Goal: Task Accomplishment & Management: Use online tool/utility

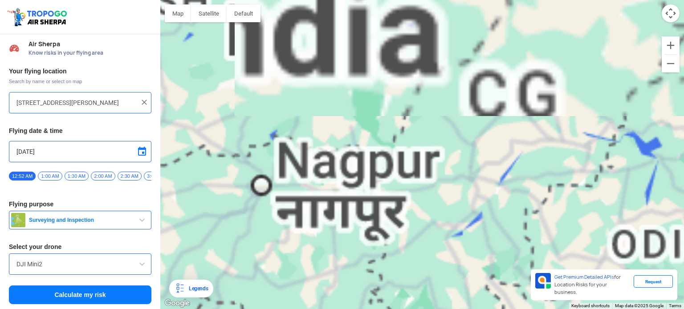
drag, startPoint x: 438, startPoint y: 154, endPoint x: 379, endPoint y: 204, distance: 76.7
click at [379, 204] on div "To navigate, press the arrow keys." at bounding box center [422, 154] width 524 height 309
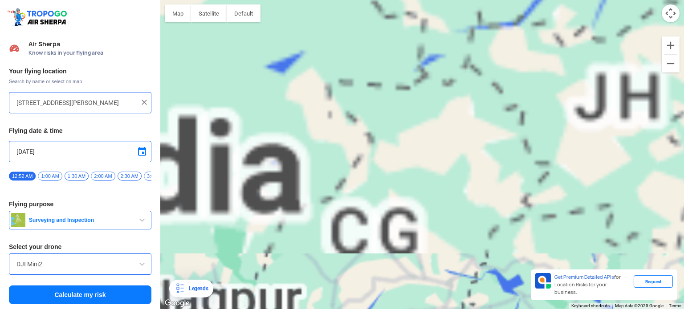
drag, startPoint x: 433, startPoint y: 155, endPoint x: 303, endPoint y: 287, distance: 185.8
click at [303, 287] on div "To navigate, press the arrow keys." at bounding box center [422, 154] width 524 height 309
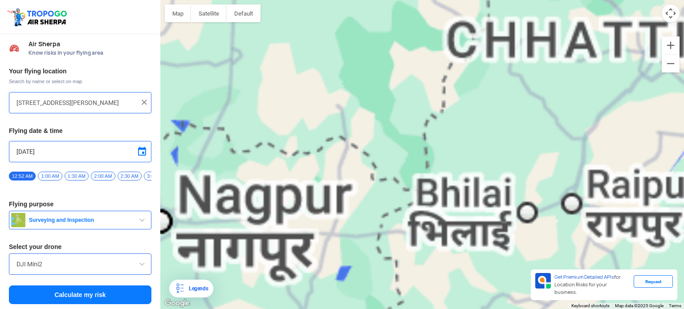
drag, startPoint x: 317, startPoint y: 240, endPoint x: 391, endPoint y: 199, distance: 84.1
click at [391, 199] on div "To navigate, press the arrow keys." at bounding box center [422, 154] width 524 height 309
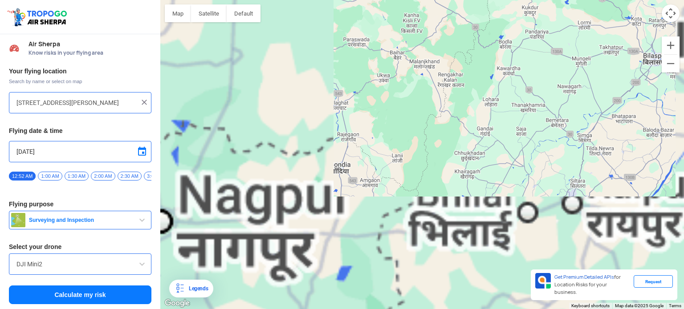
click at [339, 171] on div "To navigate, press the arrow keys." at bounding box center [422, 154] width 524 height 309
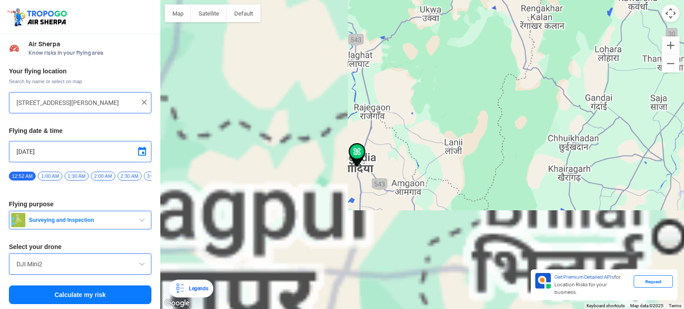
type input "Sales Tax Colony, Gondia, Maharashtra 441601, India"
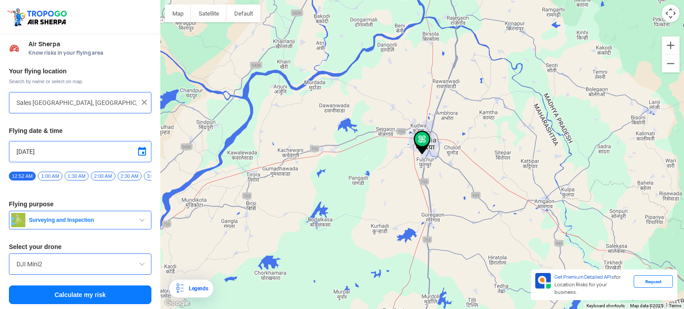
click at [98, 224] on span "Surveying and Inspection" at bounding box center [80, 220] width 111 height 7
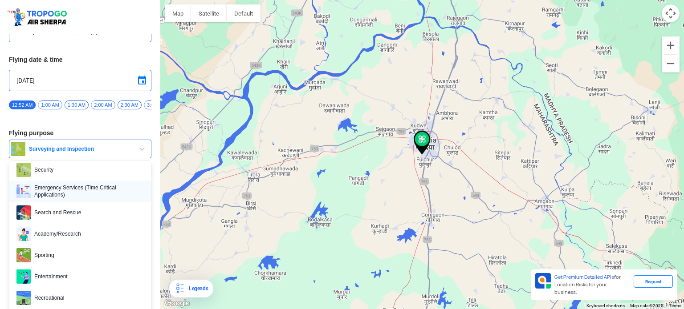
scroll to position [81, 0]
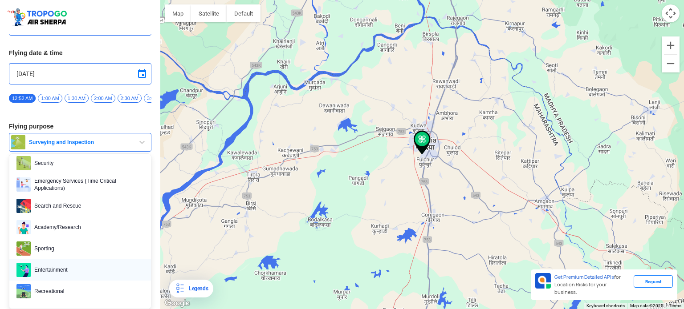
click at [72, 265] on span "Entertainment" at bounding box center [87, 270] width 113 height 14
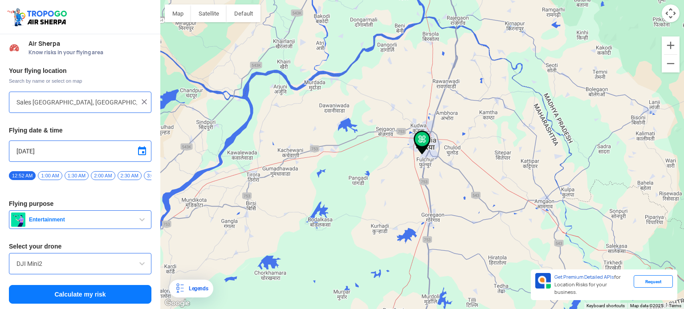
scroll to position [3, 0]
click at [73, 265] on input "DJI Mini2" at bounding box center [79, 264] width 127 height 11
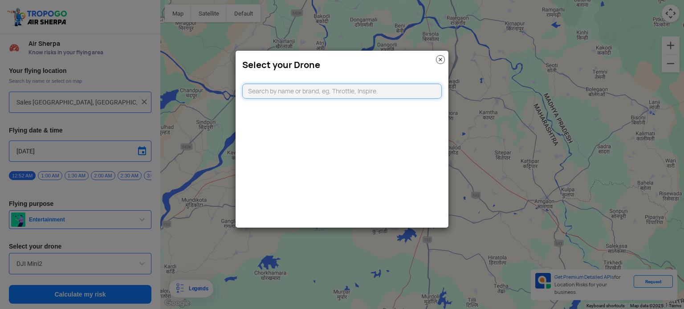
type input "a"
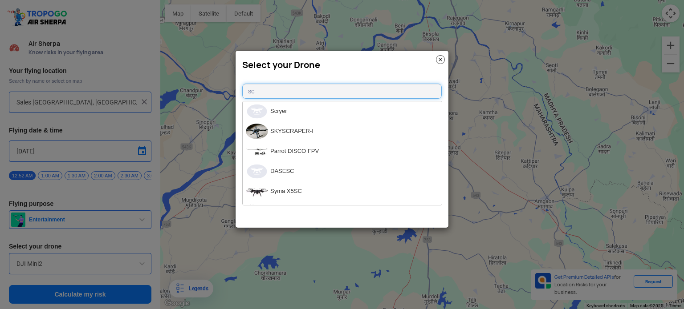
type input "s"
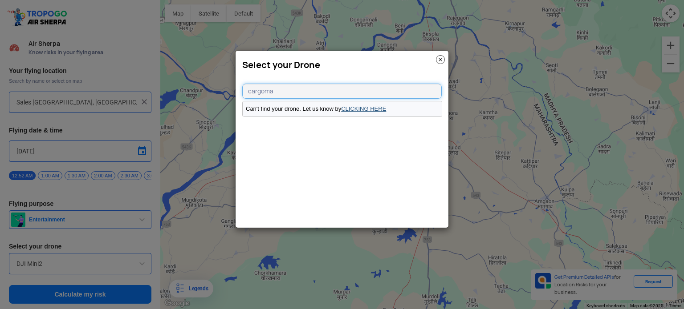
type input "cargoma"
click at [360, 111] on link "CLICKING HERE" at bounding box center [363, 109] width 45 height 7
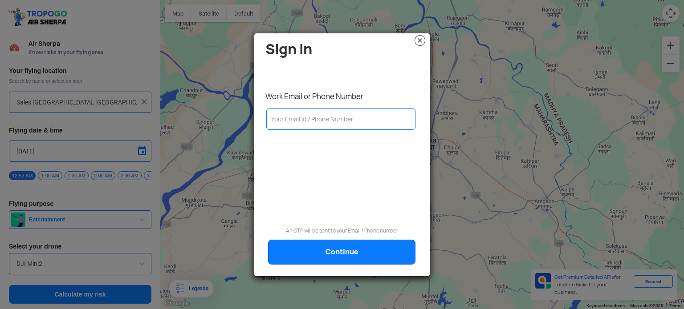
click at [422, 39] on img at bounding box center [420, 40] width 11 height 11
click at [422, 48] on h4 "Sign In" at bounding box center [344, 49] width 158 height 16
click at [420, 45] on img at bounding box center [420, 40] width 11 height 11
click at [415, 39] on img at bounding box center [420, 40] width 11 height 11
click at [421, 41] on img at bounding box center [420, 40] width 11 height 11
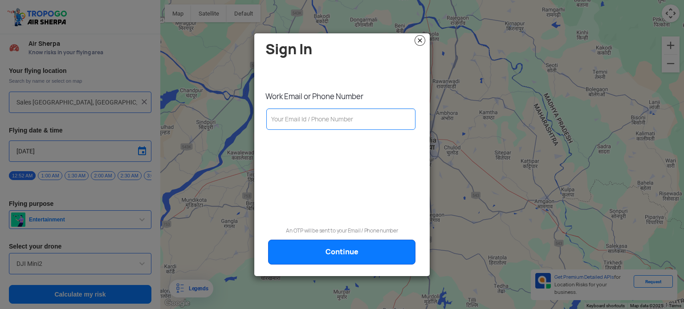
click at [421, 41] on img at bounding box center [420, 40] width 11 height 11
click at [233, 183] on modal-container "Sign In Work Email or Phone Number An OTP will be sent to your Email / Phone nu…" at bounding box center [342, 154] width 684 height 309
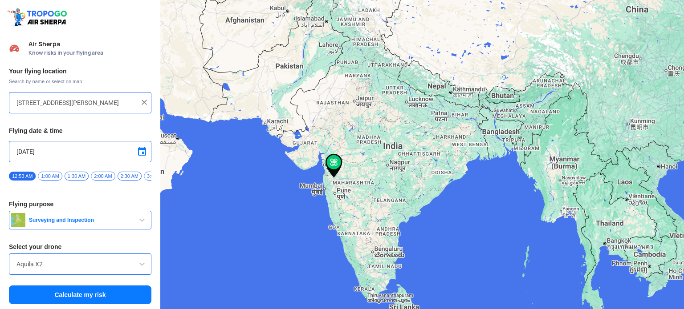
click at [109, 103] on input "[STREET_ADDRESS][PERSON_NAME]" at bounding box center [76, 103] width 121 height 11
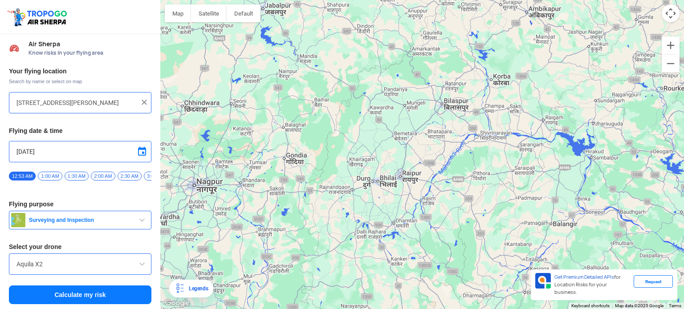
click at [294, 163] on div "To navigate, press the arrow keys." at bounding box center [422, 154] width 524 height 309
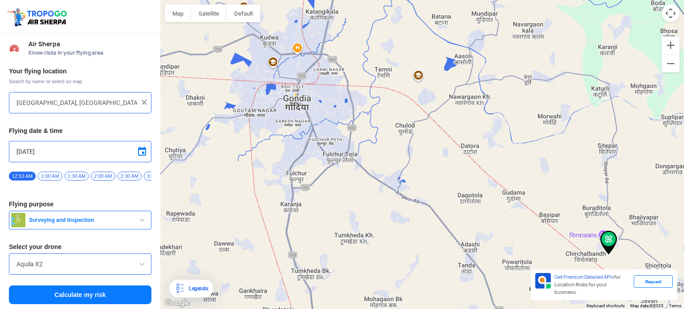
drag, startPoint x: 321, startPoint y: 138, endPoint x: 345, endPoint y: 182, distance: 50.2
click at [345, 182] on div "To navigate, press the arrow keys." at bounding box center [422, 154] width 524 height 309
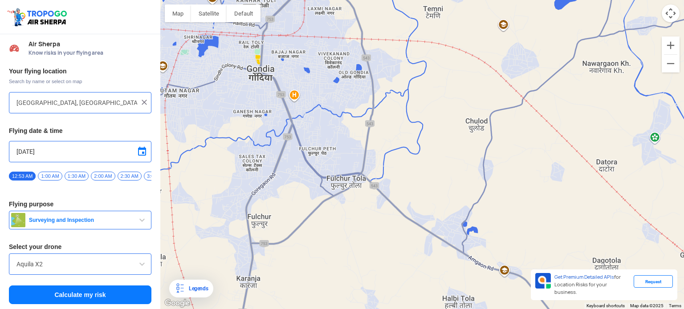
click at [328, 110] on div "To navigate, press the arrow keys." at bounding box center [422, 154] width 524 height 309
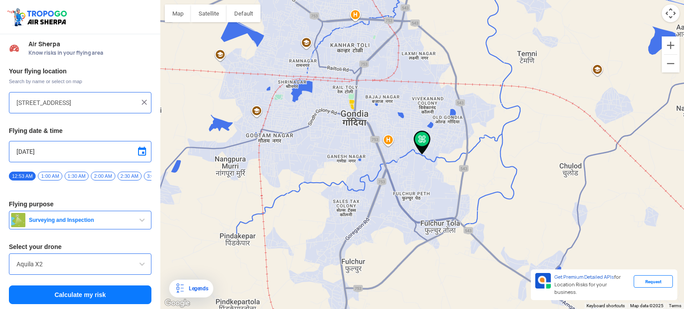
click at [408, 136] on div "To navigate, press the arrow keys." at bounding box center [422, 154] width 524 height 309
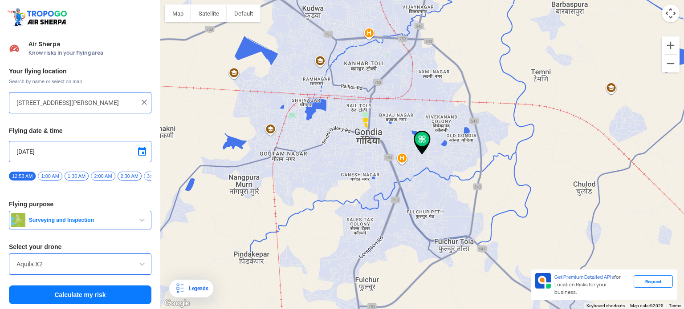
click at [405, 153] on div "To navigate, press the arrow keys." at bounding box center [422, 154] width 524 height 309
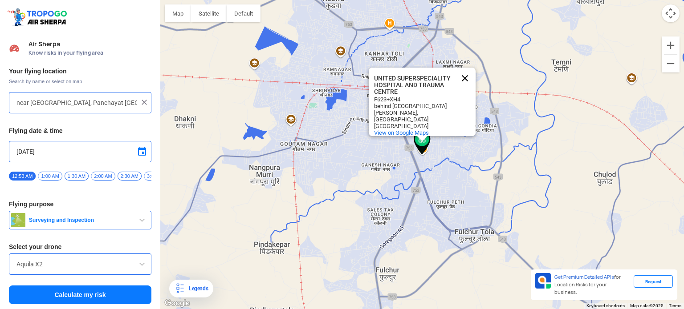
click at [467, 78] on button "Close" at bounding box center [464, 78] width 21 height 21
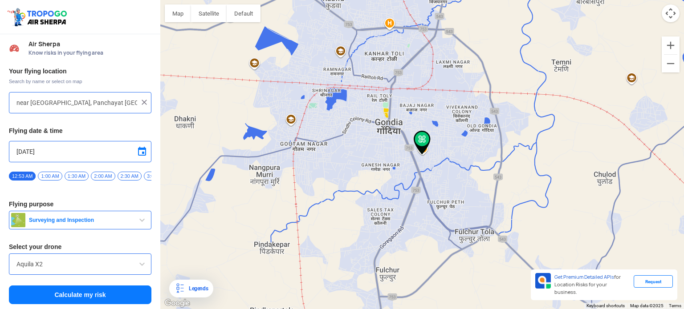
click at [434, 155] on div "To navigate, press the arrow keys." at bounding box center [422, 154] width 524 height 309
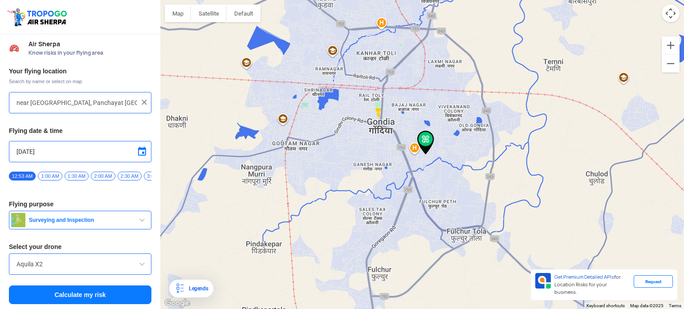
type input "[STREET_ADDRESS][PERSON_NAME][PERSON_NAME]"
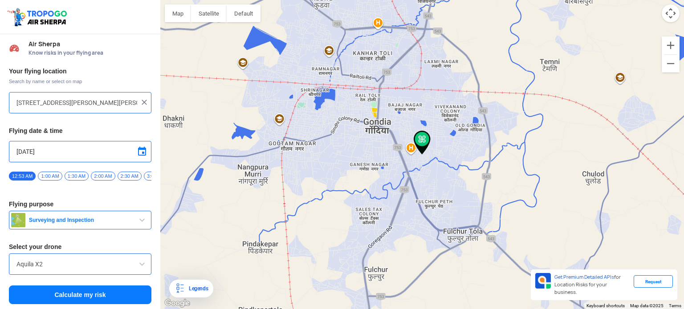
click at [99, 177] on span "2:00 AM" at bounding box center [103, 176] width 24 height 9
click at [91, 224] on span "Surveying and Inspection" at bounding box center [80, 220] width 111 height 7
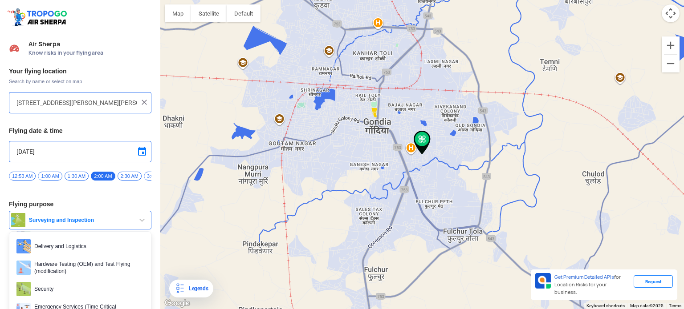
scroll to position [89, 0]
click at [80, 251] on span "Delivery and Logistics" at bounding box center [87, 246] width 113 height 14
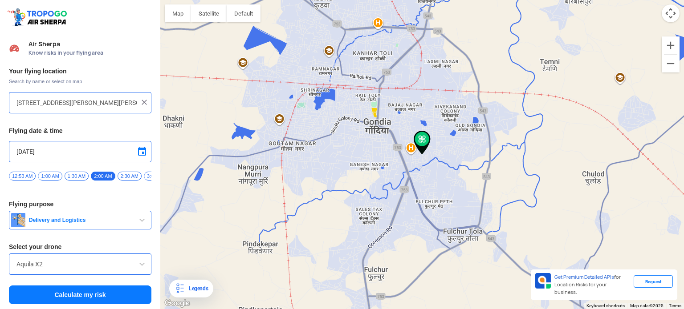
click at [80, 264] on input "Aquila X2" at bounding box center [79, 264] width 127 height 11
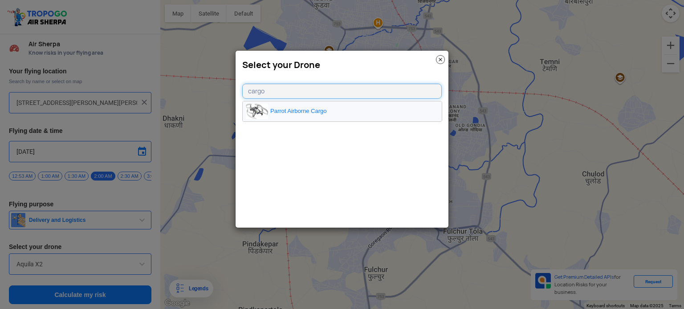
type input "cargo"
click at [353, 111] on li "Parrot Airborne Cargo" at bounding box center [342, 112] width 199 height 20
type input "Parrot Airborne Cargo"
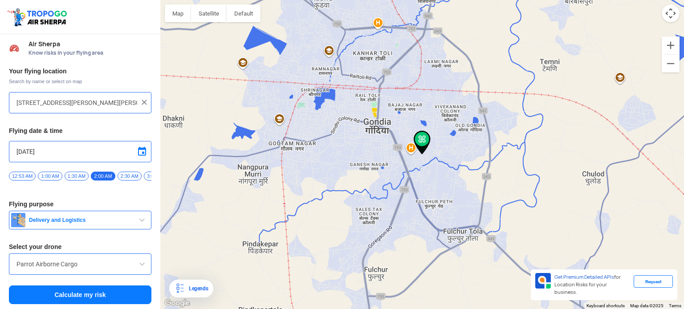
scroll to position [3, 0]
click at [76, 295] on button "Calculate my risk" at bounding box center [80, 294] width 142 height 19
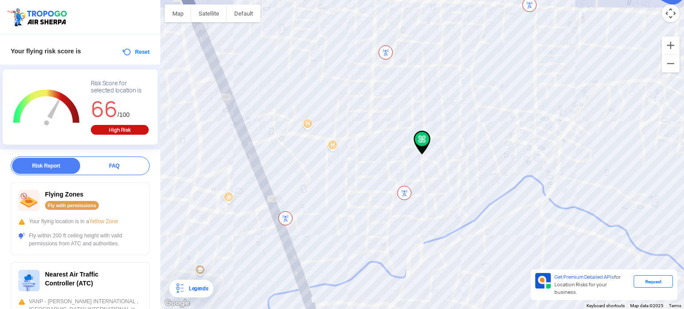
scroll to position [0, 0]
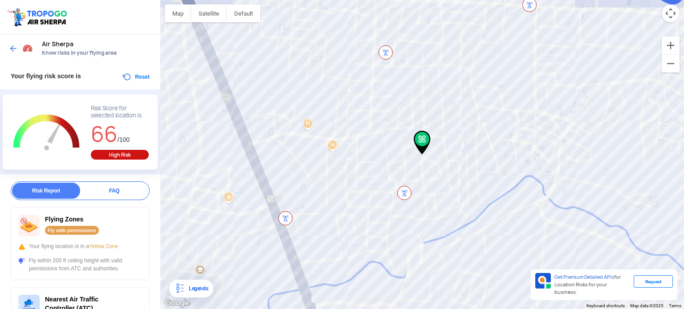
click at [121, 194] on div "FAQ" at bounding box center [114, 191] width 68 height 16
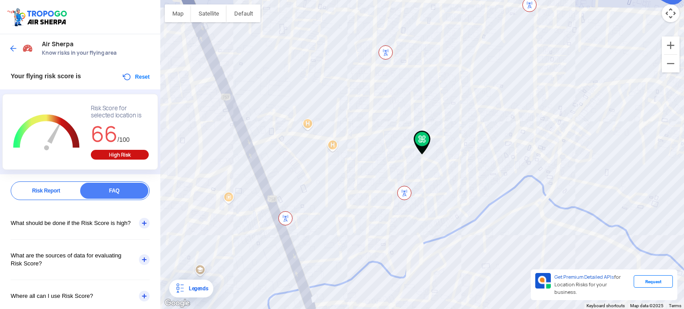
click at [141, 224] on div "What should be done if the Risk Score is high?" at bounding box center [80, 223] width 139 height 32
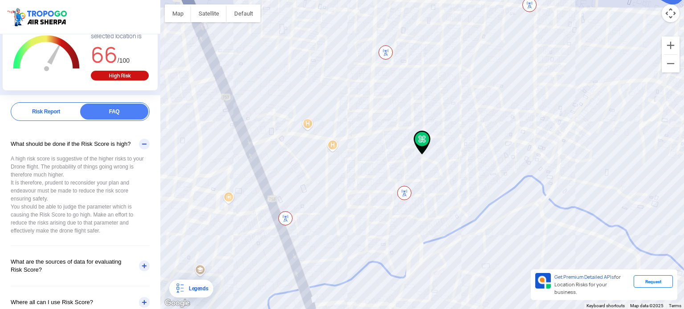
scroll to position [80, 0]
click at [138, 265] on div "What are the sources of data for evaluating Risk Score?" at bounding box center [80, 266] width 139 height 40
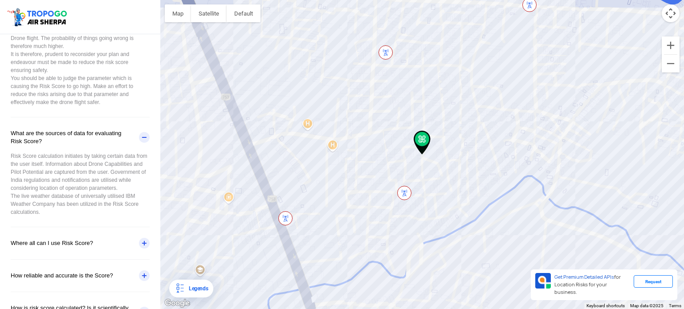
scroll to position [210, 0]
click at [142, 242] on div "Where all can I use Risk Score?" at bounding box center [80, 242] width 139 height 32
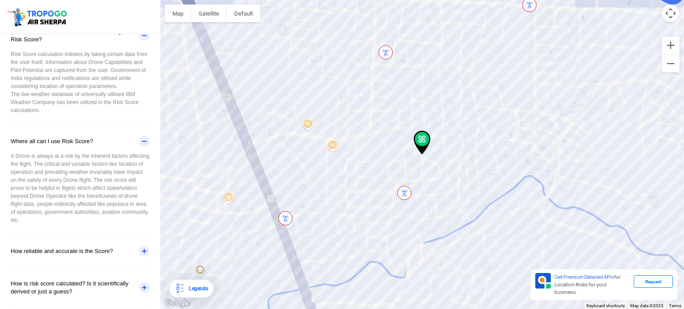
scroll to position [311, 0]
click at [142, 244] on div "How reliable and accurate is the Score?" at bounding box center [80, 251] width 139 height 32
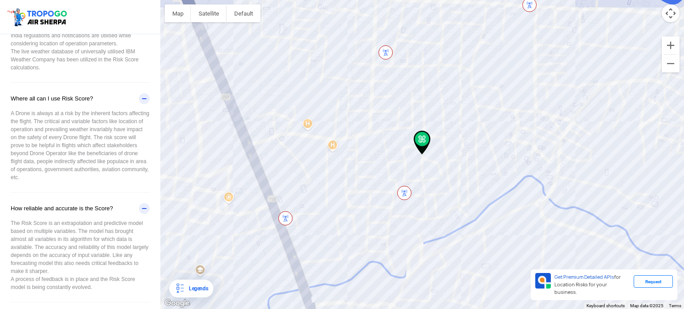
scroll to position [393, 0]
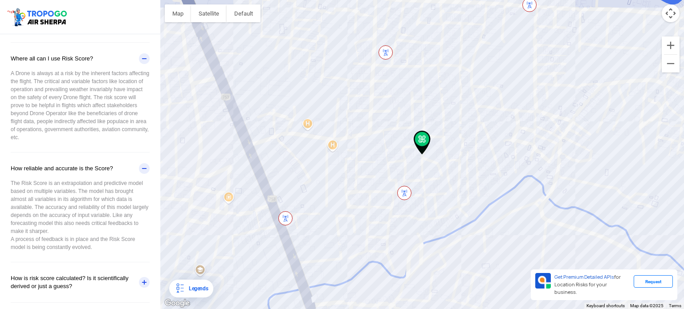
click at [136, 278] on div "How is risk score calculated? Is it scientifically derived or just a guess?" at bounding box center [80, 283] width 139 height 40
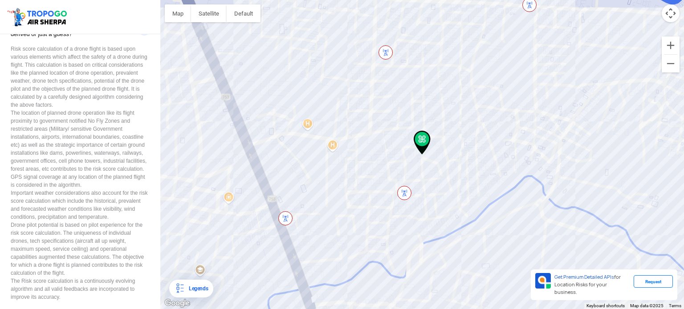
scroll to position [655, 0]
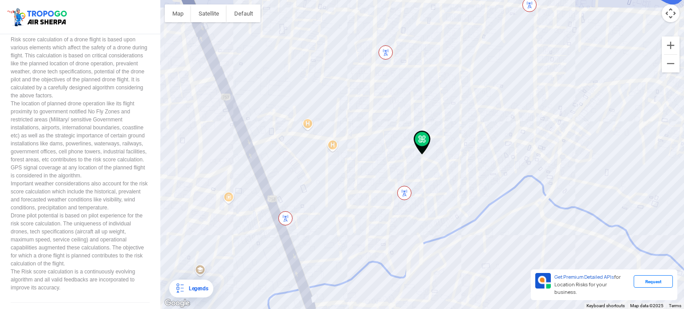
click at [199, 208] on div "To navigate, press the arrow keys." at bounding box center [422, 154] width 524 height 309
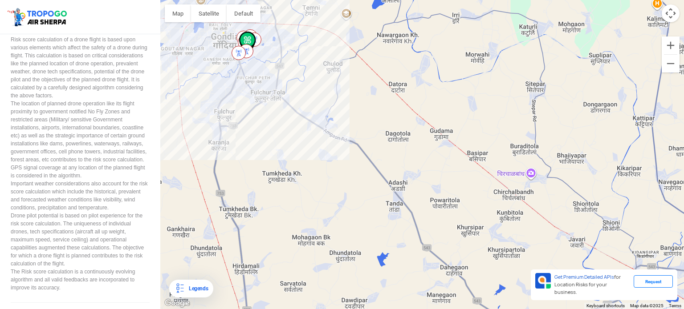
click at [309, 165] on div "To navigate, press the arrow keys." at bounding box center [422, 154] width 524 height 309
click at [284, 175] on div "To navigate, press the arrow keys." at bounding box center [422, 154] width 524 height 309
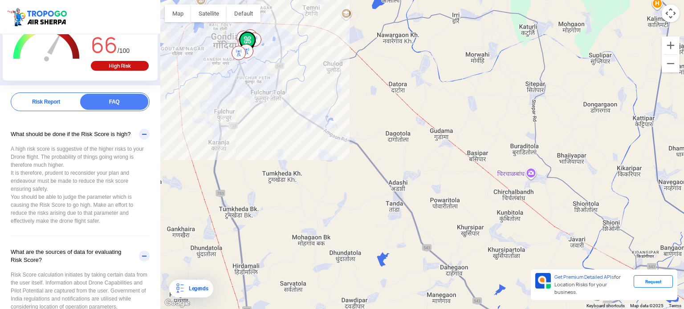
scroll to position [0, 0]
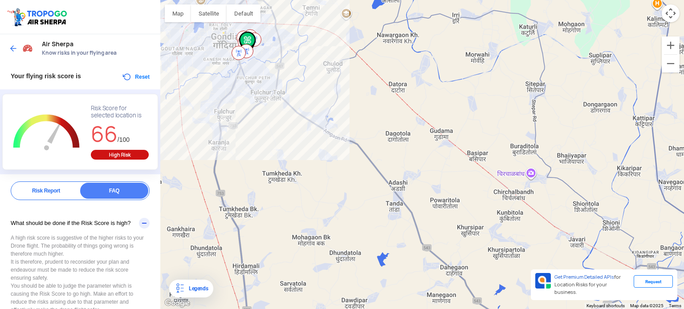
click at [12, 48] on img at bounding box center [13, 48] width 9 height 9
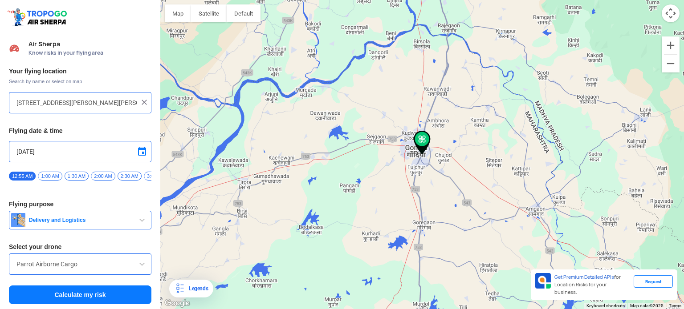
click at [439, 197] on div "To navigate, press the arrow keys." at bounding box center [422, 154] width 524 height 309
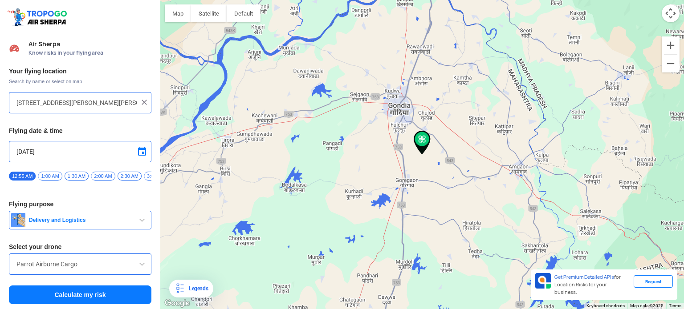
type input "Mohagaon Bk, [GEOGRAPHIC_DATA], [GEOGRAPHIC_DATA]"
click at [88, 293] on button "Calculate my risk" at bounding box center [80, 295] width 142 height 19
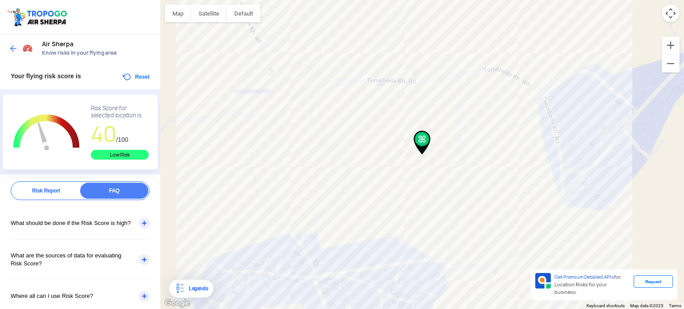
click at [15, 43] on div at bounding box center [22, 49] width 26 height 16
click at [9, 45] on img at bounding box center [13, 48] width 9 height 9
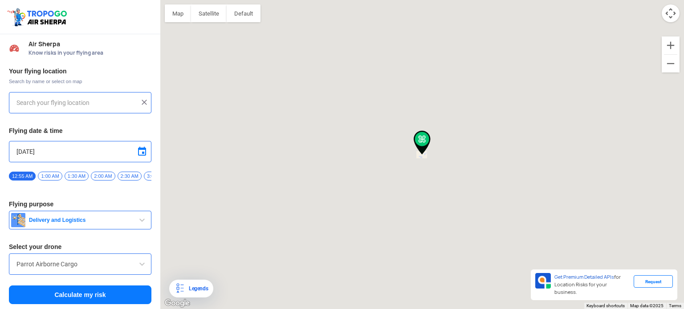
type input "Mohagaon Bk, [GEOGRAPHIC_DATA], [GEOGRAPHIC_DATA]"
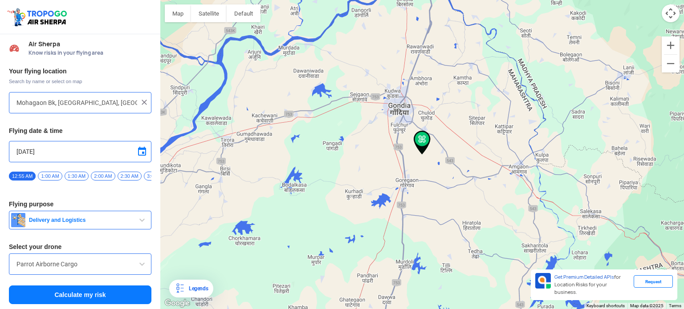
click at [68, 220] on span "Delivery and Logistics" at bounding box center [80, 220] width 111 height 7
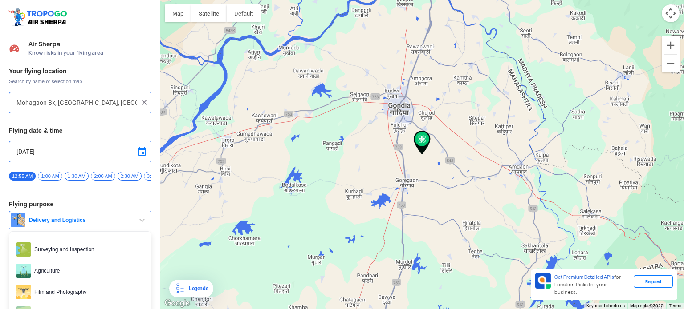
click at [68, 220] on span "Delivery and Logistics" at bounding box center [80, 220] width 111 height 7
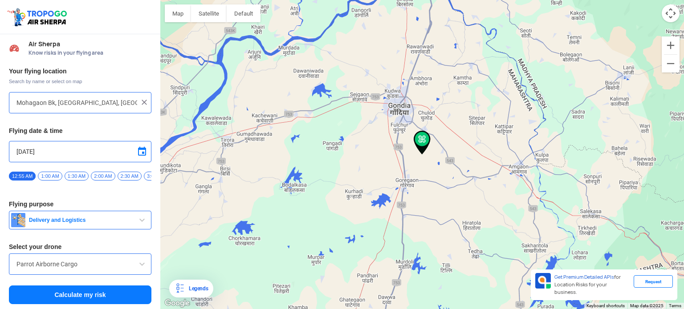
click at [73, 266] on input "Parrot Airborne Cargo" at bounding box center [79, 264] width 127 height 11
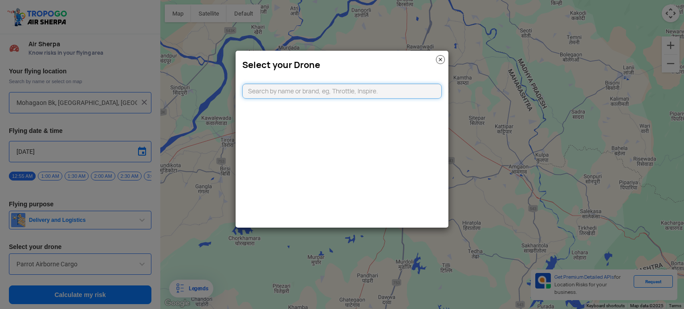
click at [346, 90] on input "text" at bounding box center [341, 91] width 199 height 15
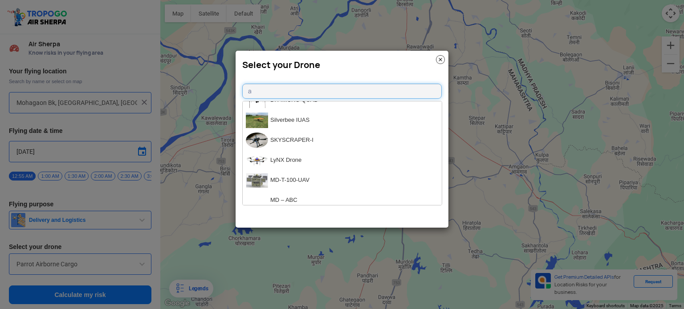
scroll to position [436, 0]
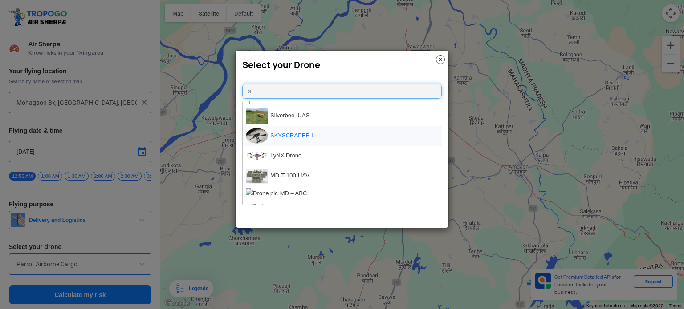
type input "a"
click at [312, 137] on li "SKYSCRAPER-I" at bounding box center [342, 136] width 199 height 20
type input "SKYSCRAPER-I"
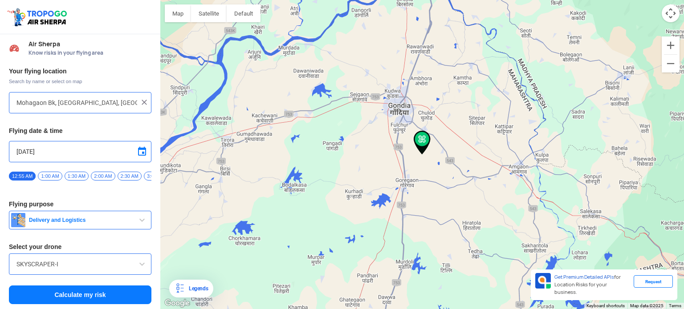
click at [106, 299] on button "Calculate my risk" at bounding box center [80, 295] width 142 height 19
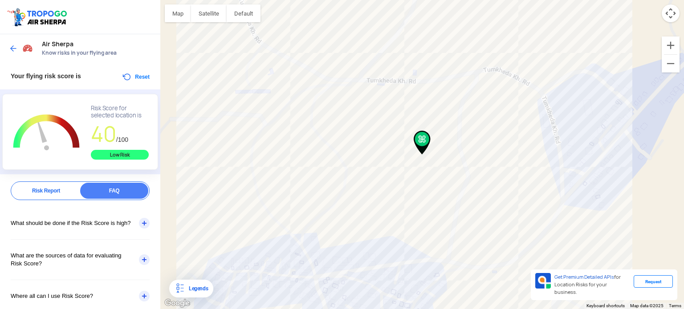
click at [13, 53] on div at bounding box center [22, 49] width 26 height 16
click at [12, 44] on img at bounding box center [13, 48] width 9 height 9
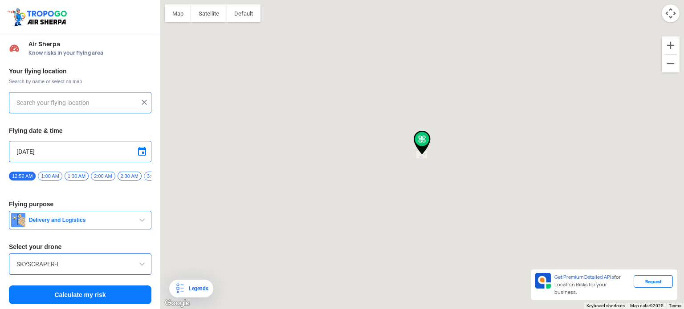
type input "Mohagaon Bk, [GEOGRAPHIC_DATA], [GEOGRAPHIC_DATA]"
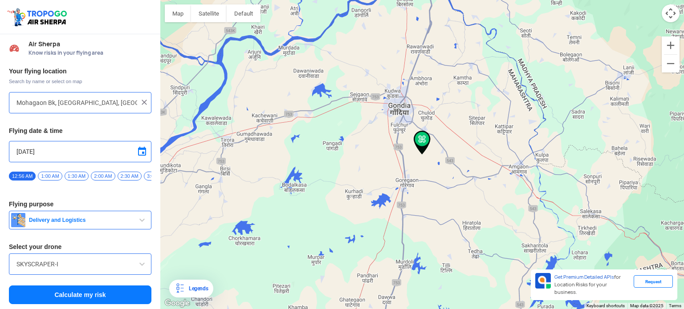
click at [83, 274] on div "SKYSCRAPER-I" at bounding box center [80, 264] width 142 height 21
click at [126, 261] on div "SKYSCRAPER-I" at bounding box center [80, 264] width 142 height 21
click at [142, 270] on span at bounding box center [142, 264] width 11 height 11
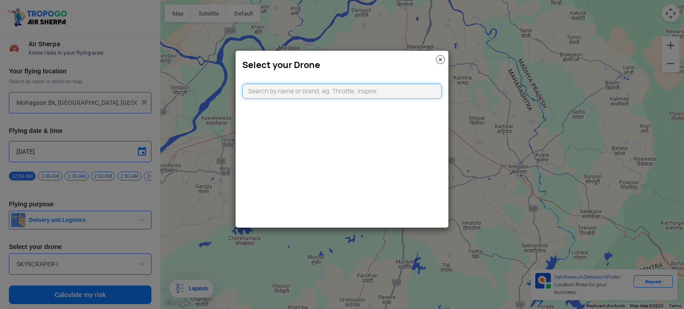
type input "a"
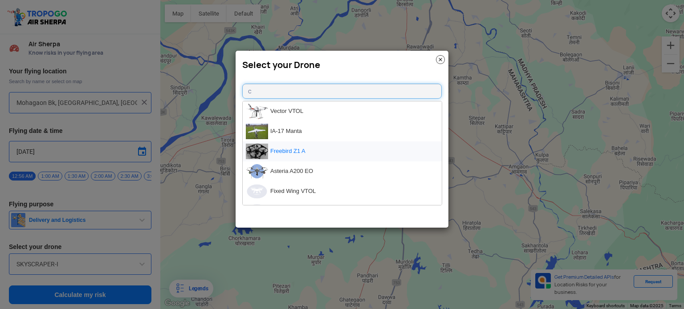
scroll to position [17, 0]
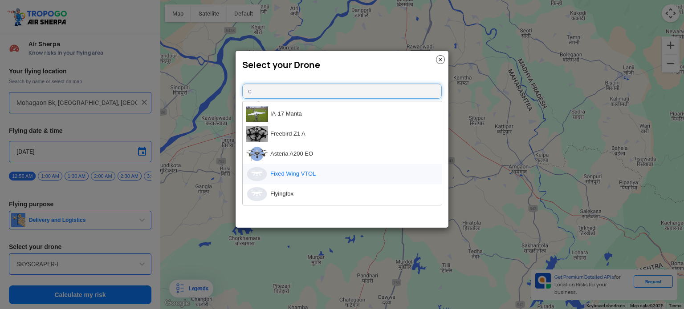
type input "c"
click at [327, 172] on li "Fixed Wing VTOL" at bounding box center [342, 174] width 199 height 20
type input "Fixed Wing VTOL"
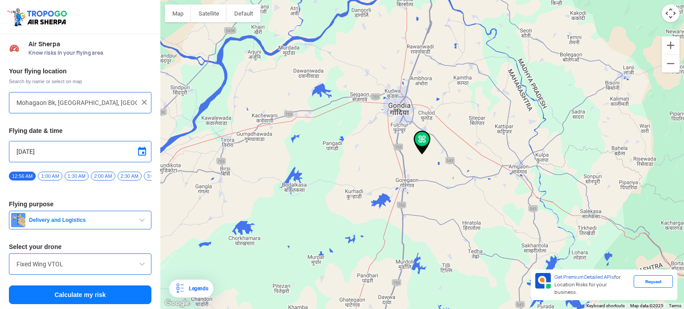
click at [102, 301] on button "Calculate my risk" at bounding box center [80, 295] width 142 height 19
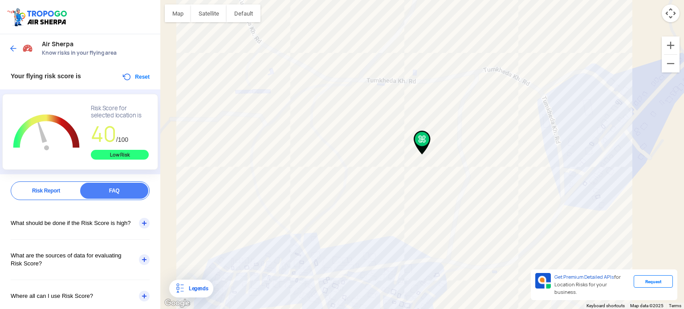
click at [14, 46] on img at bounding box center [13, 48] width 9 height 9
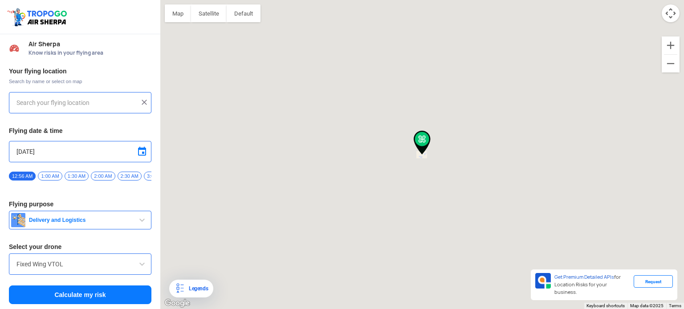
type input "Mohagaon Bk, [GEOGRAPHIC_DATA], [GEOGRAPHIC_DATA]"
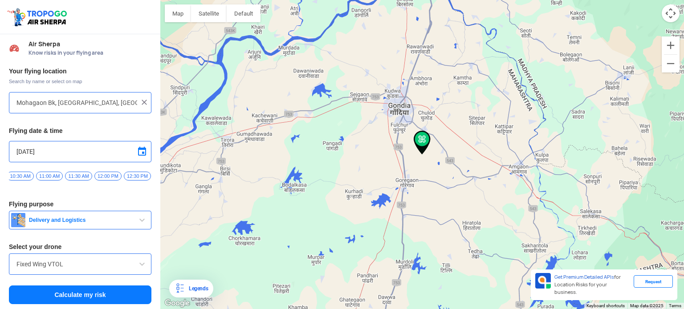
scroll to position [0, 536]
click at [103, 178] on span "12:00 PM" at bounding box center [108, 176] width 27 height 9
click at [90, 301] on button "Calculate my risk" at bounding box center [80, 295] width 142 height 19
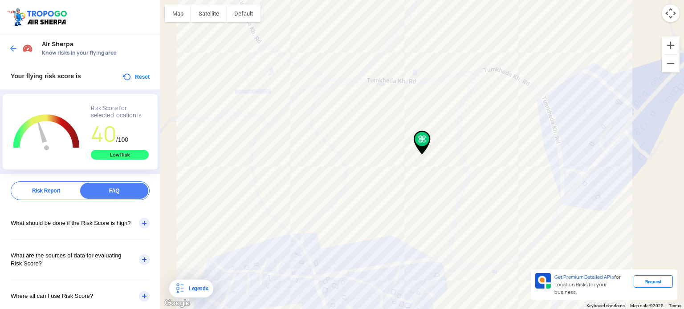
click at [12, 50] on img at bounding box center [13, 48] width 9 height 9
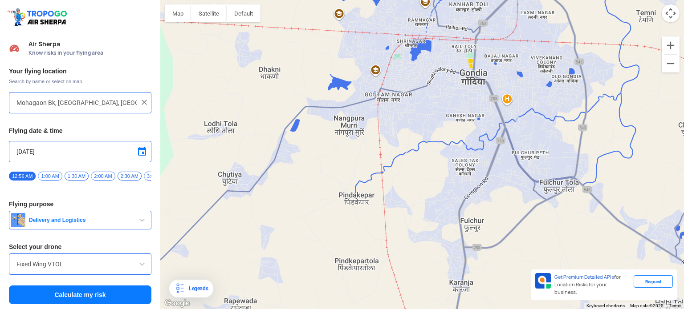
click at [515, 112] on div "To navigate, press the arrow keys." at bounding box center [422, 154] width 524 height 309
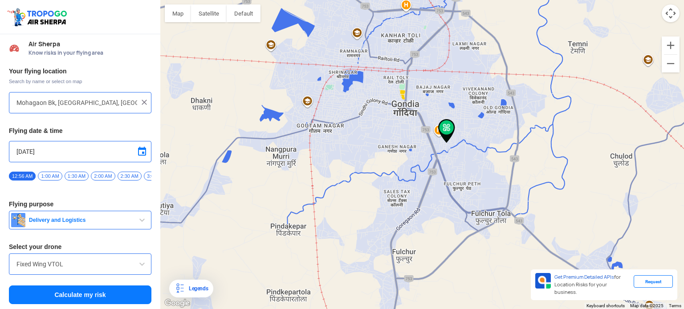
type input "[PERSON_NAME], [GEOGRAPHIC_DATA], [GEOGRAPHIC_DATA]"
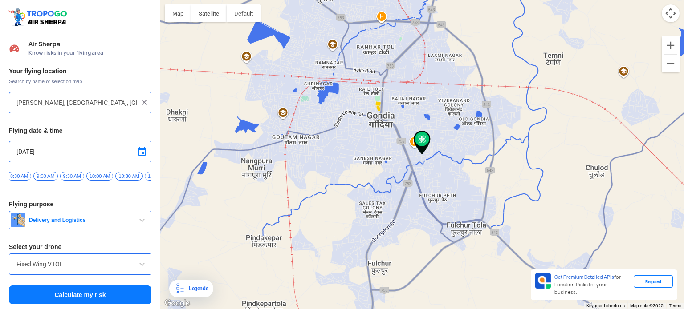
scroll to position [0, 455]
click at [126, 179] on span "11:00 AM" at bounding box center [130, 176] width 27 height 9
click at [82, 298] on button "Calculate my risk" at bounding box center [80, 295] width 142 height 19
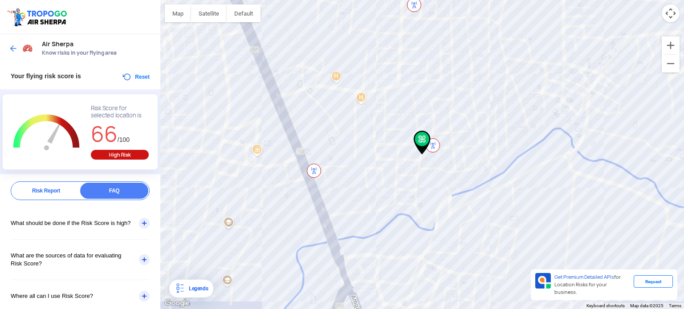
click at [15, 46] on img at bounding box center [13, 48] width 9 height 9
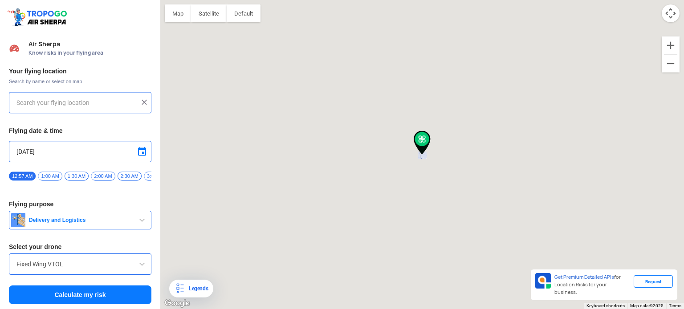
type input "[PERSON_NAME], [GEOGRAPHIC_DATA], [GEOGRAPHIC_DATA]"
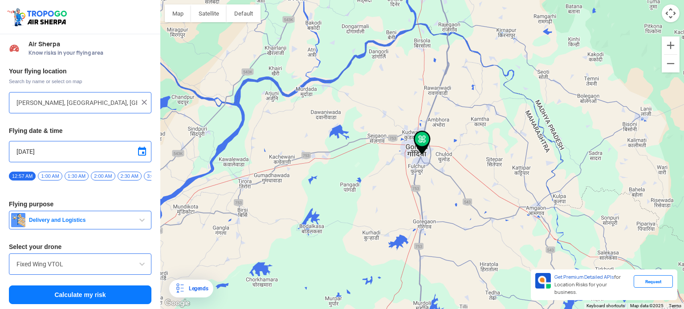
click at [138, 152] on span at bounding box center [142, 151] width 11 height 11
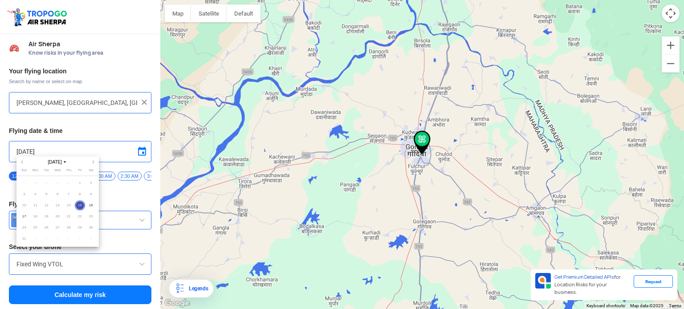
click at [64, 226] on span "28" at bounding box center [69, 228] width 10 height 10
click at [57, 227] on span "27" at bounding box center [58, 228] width 10 height 10
click at [93, 204] on span "16" at bounding box center [91, 206] width 10 height 10
type input "[DATE]"
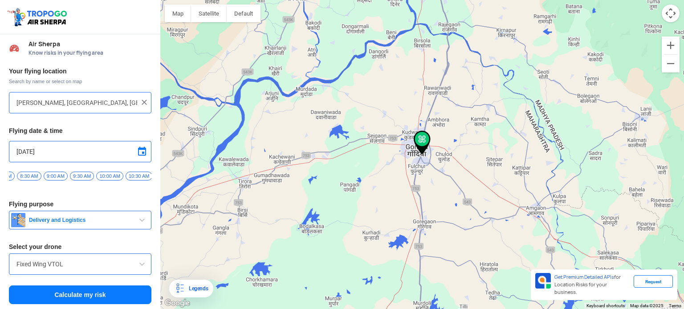
scroll to position [0, 463]
click at [121, 177] on span "10:30 AM" at bounding box center [122, 176] width 27 height 9
click at [97, 294] on button "Calculate my risk" at bounding box center [80, 295] width 142 height 19
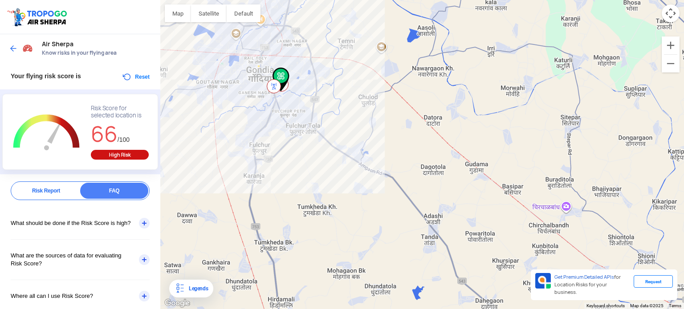
click at [12, 50] on img at bounding box center [13, 48] width 9 height 9
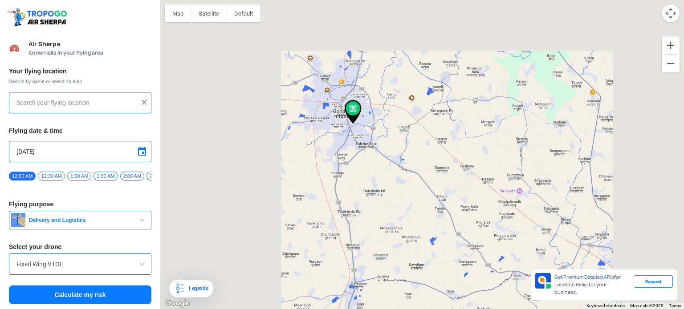
type input "[PERSON_NAME], [GEOGRAPHIC_DATA], [GEOGRAPHIC_DATA]"
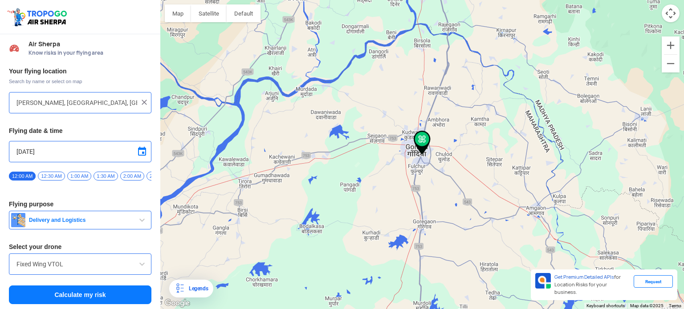
click at [141, 105] on img at bounding box center [144, 102] width 9 height 9
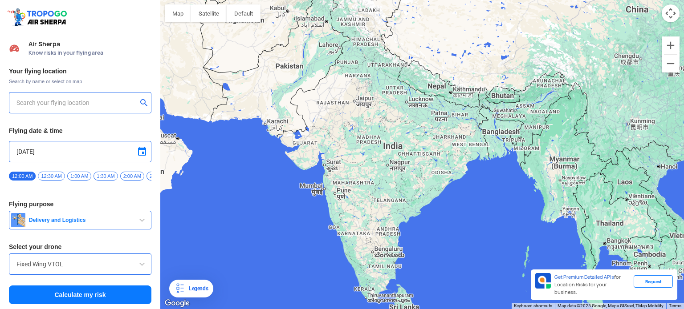
click at [132, 106] on input "text" at bounding box center [76, 103] width 121 height 11
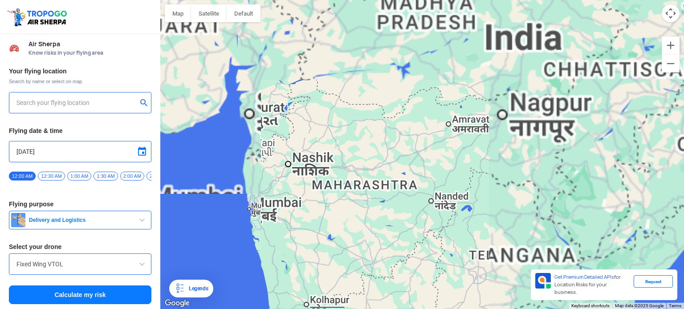
drag, startPoint x: 239, startPoint y: 241, endPoint x: 301, endPoint y: 211, distance: 69.5
click at [301, 211] on div "To navigate, press the arrow keys." at bounding box center [422, 154] width 524 height 309
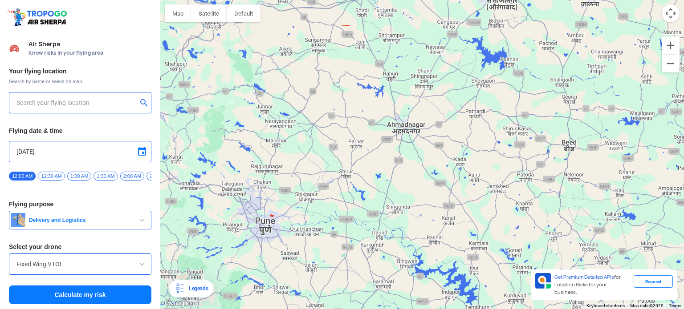
drag, startPoint x: 346, startPoint y: 244, endPoint x: 332, endPoint y: 190, distance: 55.3
click at [332, 190] on div "To navigate, press the arrow keys." at bounding box center [422, 154] width 524 height 309
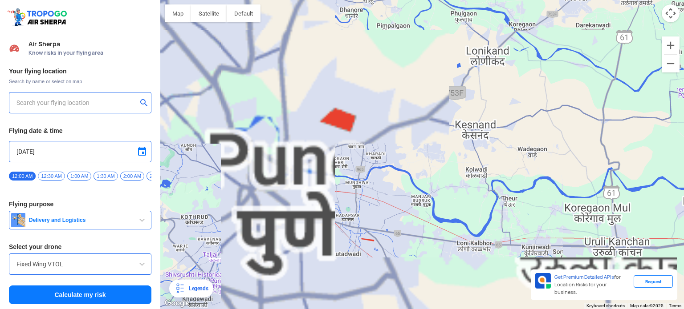
drag, startPoint x: 250, startPoint y: 216, endPoint x: 341, endPoint y: 194, distance: 93.6
click at [341, 194] on div "To navigate, press the arrow keys." at bounding box center [422, 154] width 524 height 309
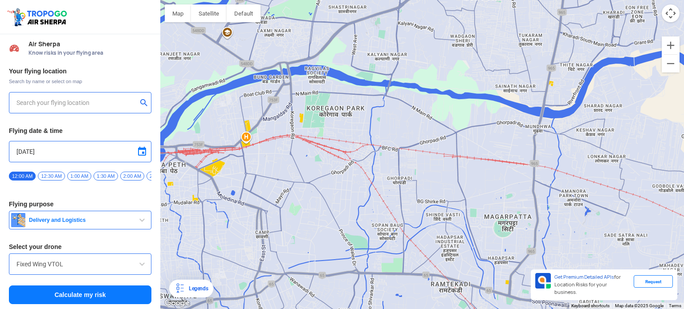
click at [110, 98] on input "text" at bounding box center [76, 103] width 121 height 11
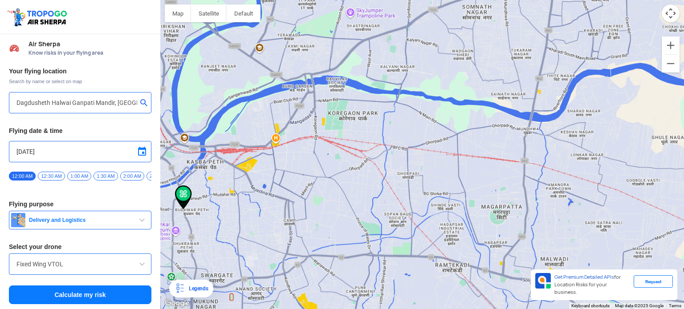
type input "[STREET_ADDRESS][PERSON_NAME]"
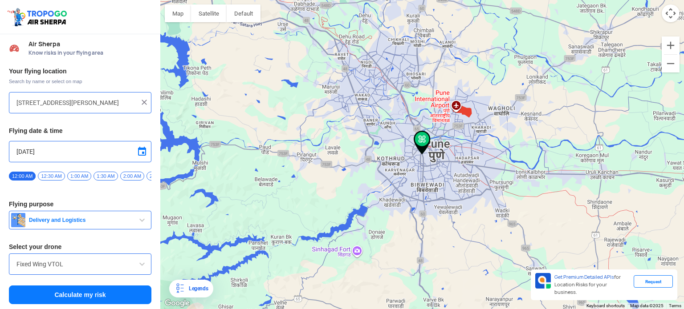
click at [141, 152] on span at bounding box center [142, 151] width 11 height 11
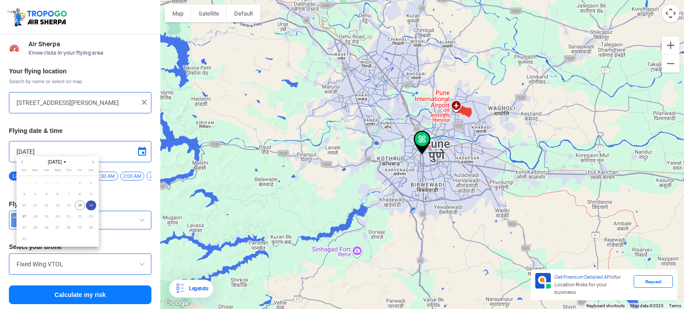
click at [92, 206] on span "16" at bounding box center [91, 206] width 10 height 10
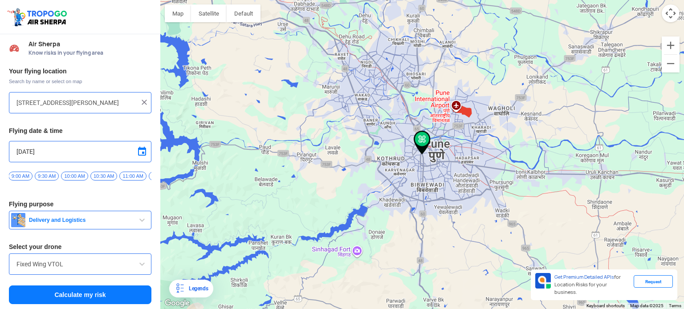
scroll to position [0, 491]
click at [119, 175] on span "11:00 AM" at bounding box center [123, 176] width 27 height 9
click at [82, 297] on button "Calculate my risk" at bounding box center [80, 295] width 142 height 19
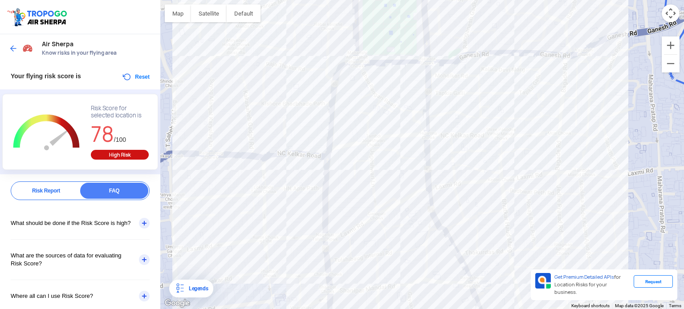
click at [344, 171] on div "To navigate, press the arrow keys." at bounding box center [422, 154] width 524 height 309
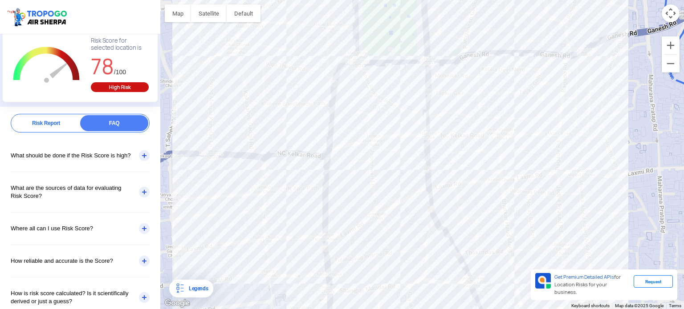
scroll to position [83, 0]
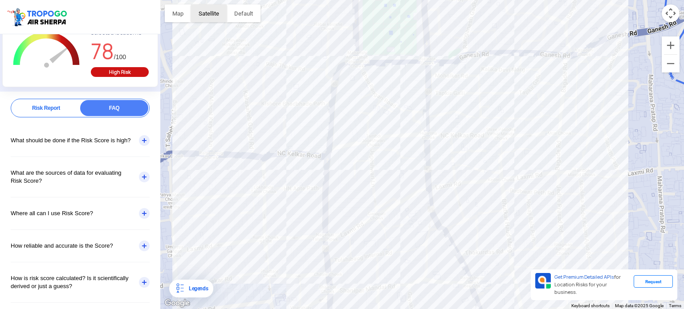
click at [202, 12] on button "Satellite" at bounding box center [209, 13] width 36 height 18
click at [180, 10] on button "Map" at bounding box center [178, 13] width 26 height 18
click at [207, 13] on button "Satellite" at bounding box center [209, 13] width 36 height 18
click at [226, 29] on span "Labels" at bounding box center [225, 31] width 8 height 8
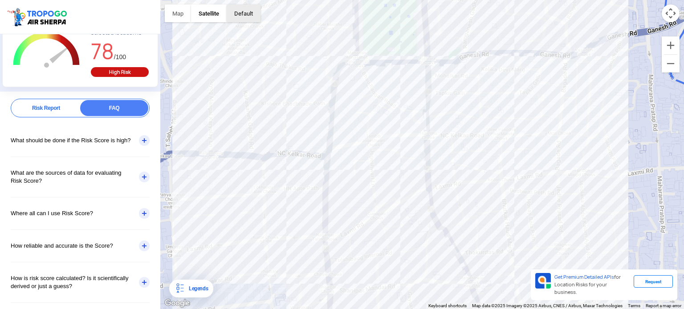
click at [239, 14] on button "button" at bounding box center [244, 13] width 34 height 18
click at [202, 17] on button "Satellite" at bounding box center [209, 13] width 36 height 18
click at [182, 286] on img at bounding box center [180, 289] width 11 height 11
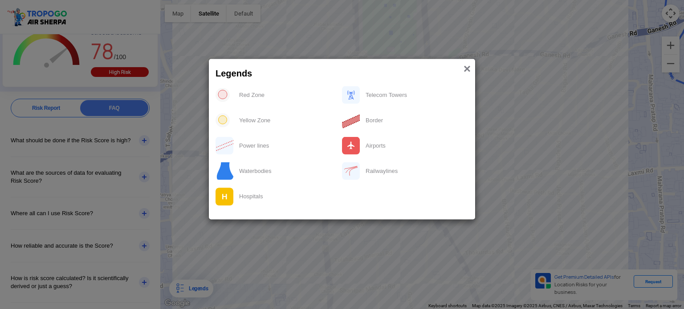
click at [467, 72] on span "×" at bounding box center [467, 68] width 7 height 14
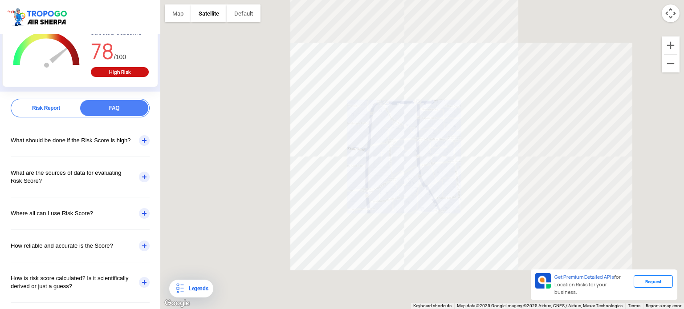
click at [475, 82] on div "To navigate, press the arrow keys." at bounding box center [422, 154] width 524 height 309
click at [668, 20] on button "Map camera controls" at bounding box center [671, 13] width 18 height 18
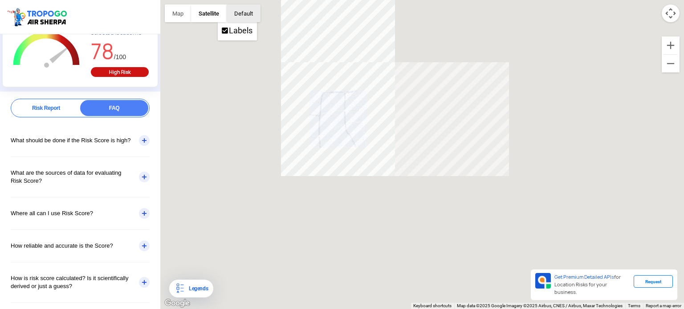
click at [240, 20] on button "button" at bounding box center [244, 13] width 34 height 18
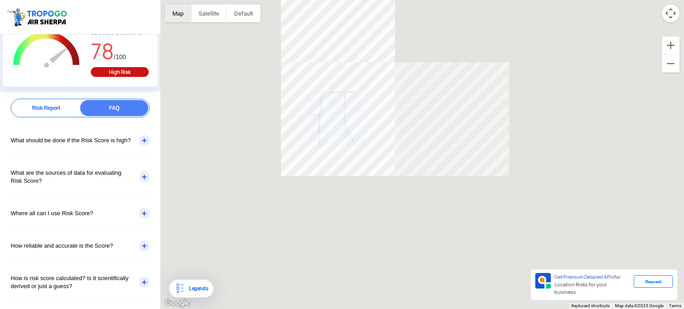
click at [179, 19] on button "Map" at bounding box center [178, 13] width 26 height 18
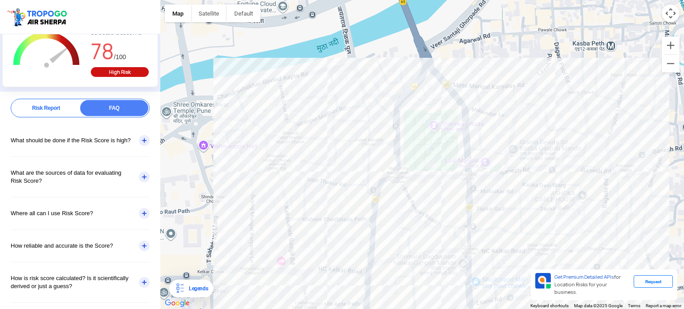
scroll to position [0, 0]
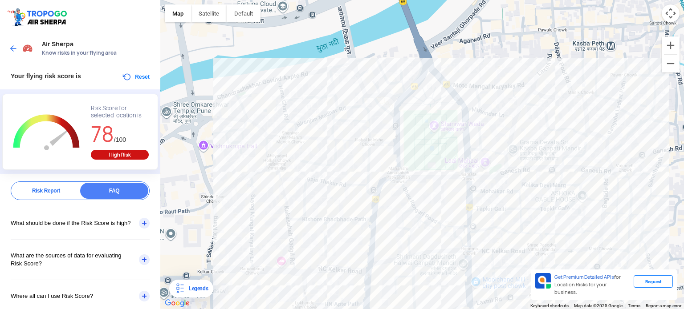
click at [5, 45] on div "Air Sherpa Know risks in your flying area" at bounding box center [80, 48] width 160 height 28
click at [13, 48] on img at bounding box center [13, 48] width 9 height 9
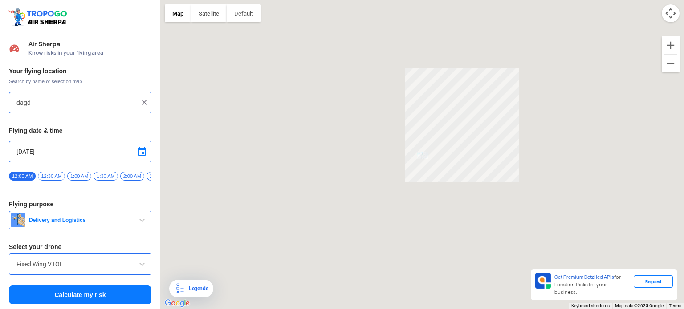
type input "[STREET_ADDRESS][PERSON_NAME]"
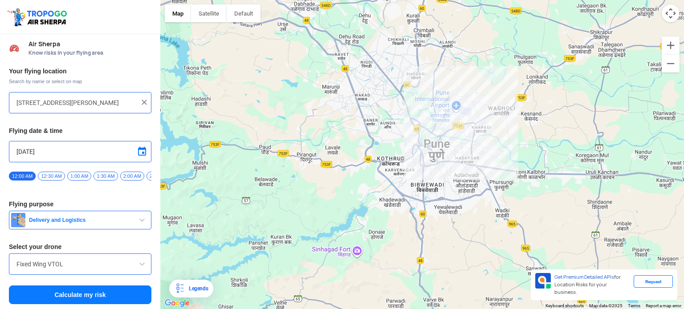
click at [106, 215] on button "Delivery and Logistics" at bounding box center [80, 220] width 142 height 19
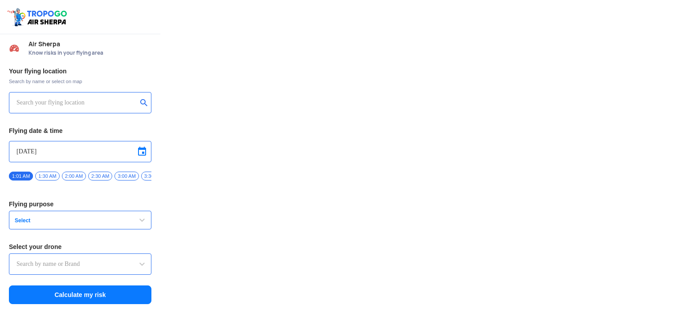
type input "Throttle Dopo"
type input "[STREET_ADDRESS][PERSON_NAME]"
